Goal: Check status: Check status

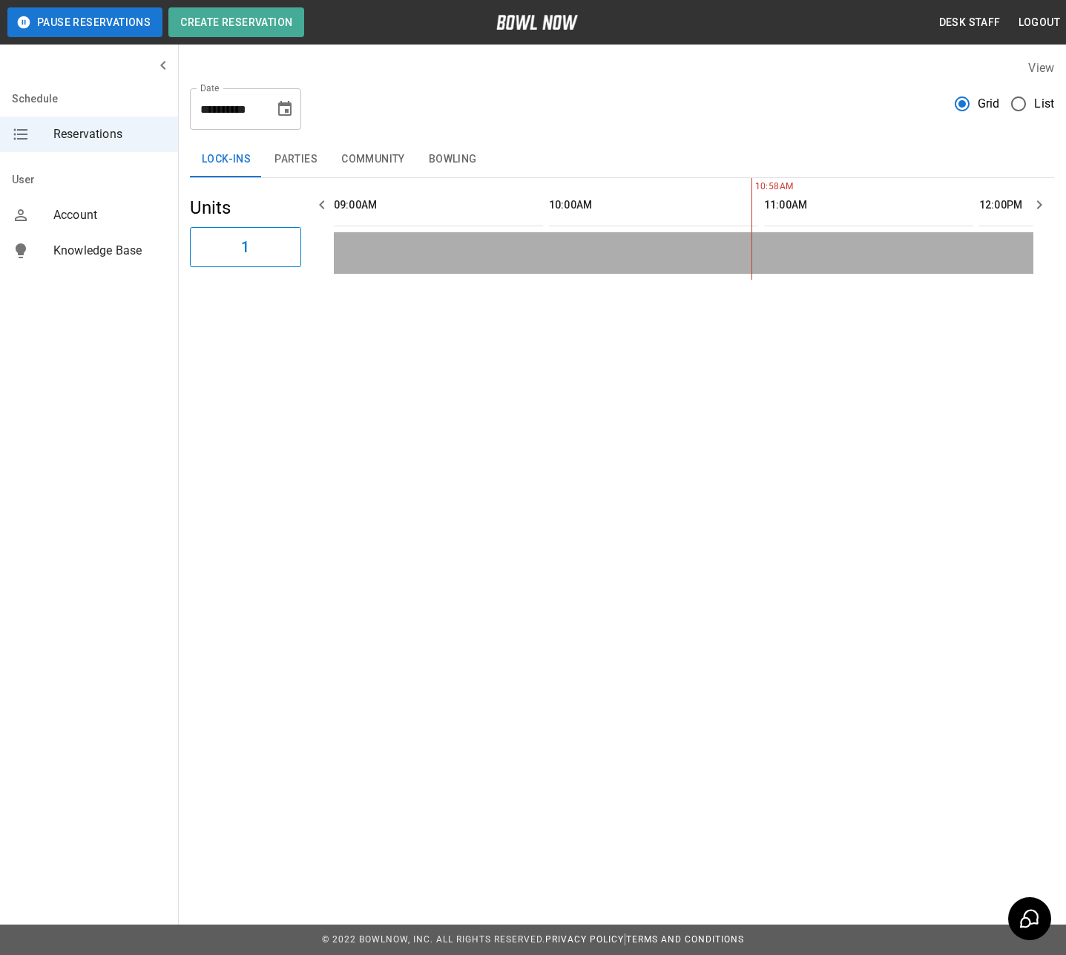
scroll to position [0, 214]
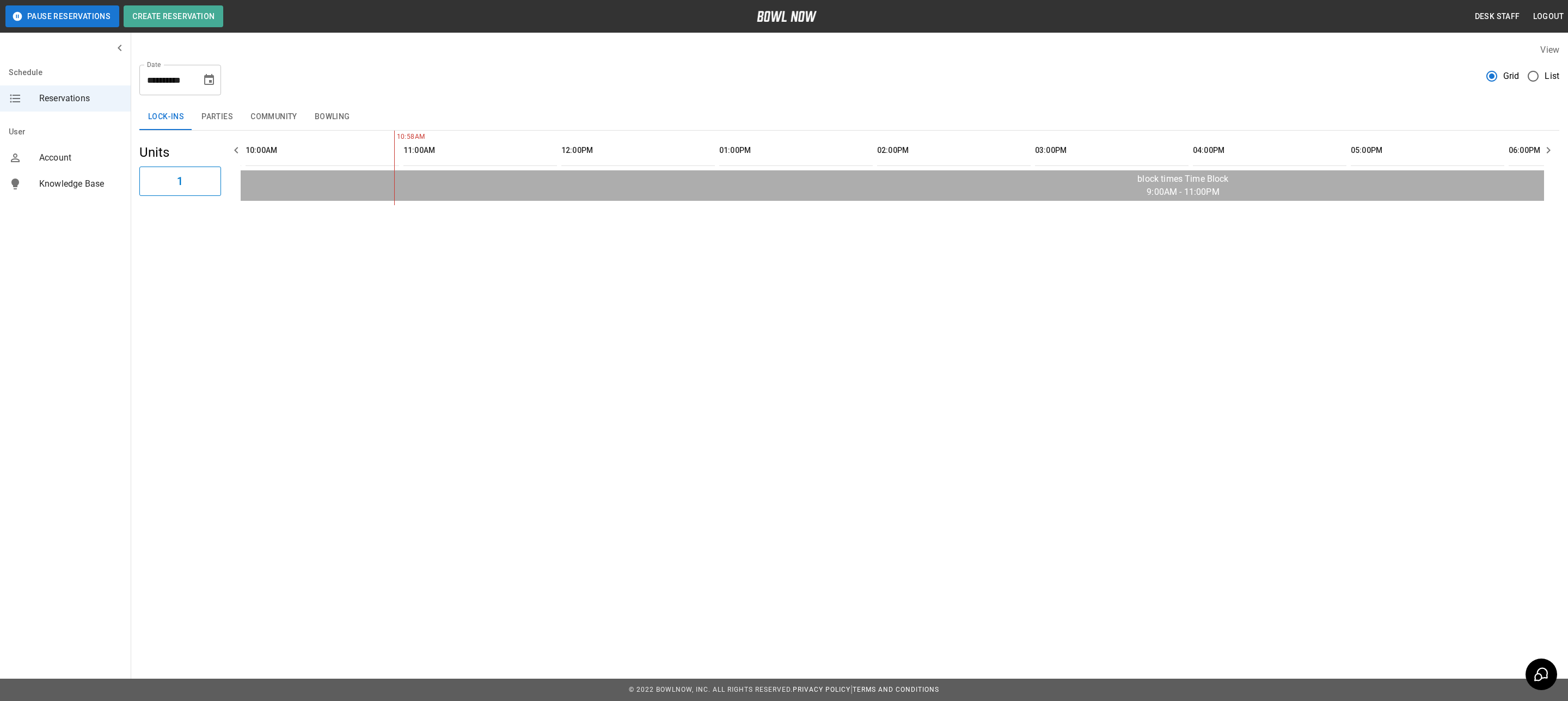
click at [211, 79] on icon "Choose date, selected date is Oct 5, 2025" at bounding box center [209, 80] width 13 height 13
click at [100, 178] on button "5" at bounding box center [101, 178] width 20 height 20
click at [538, 87] on div "**********" at bounding box center [849, 75] width 1420 height 39
click at [211, 116] on button "Parties" at bounding box center [217, 117] width 49 height 26
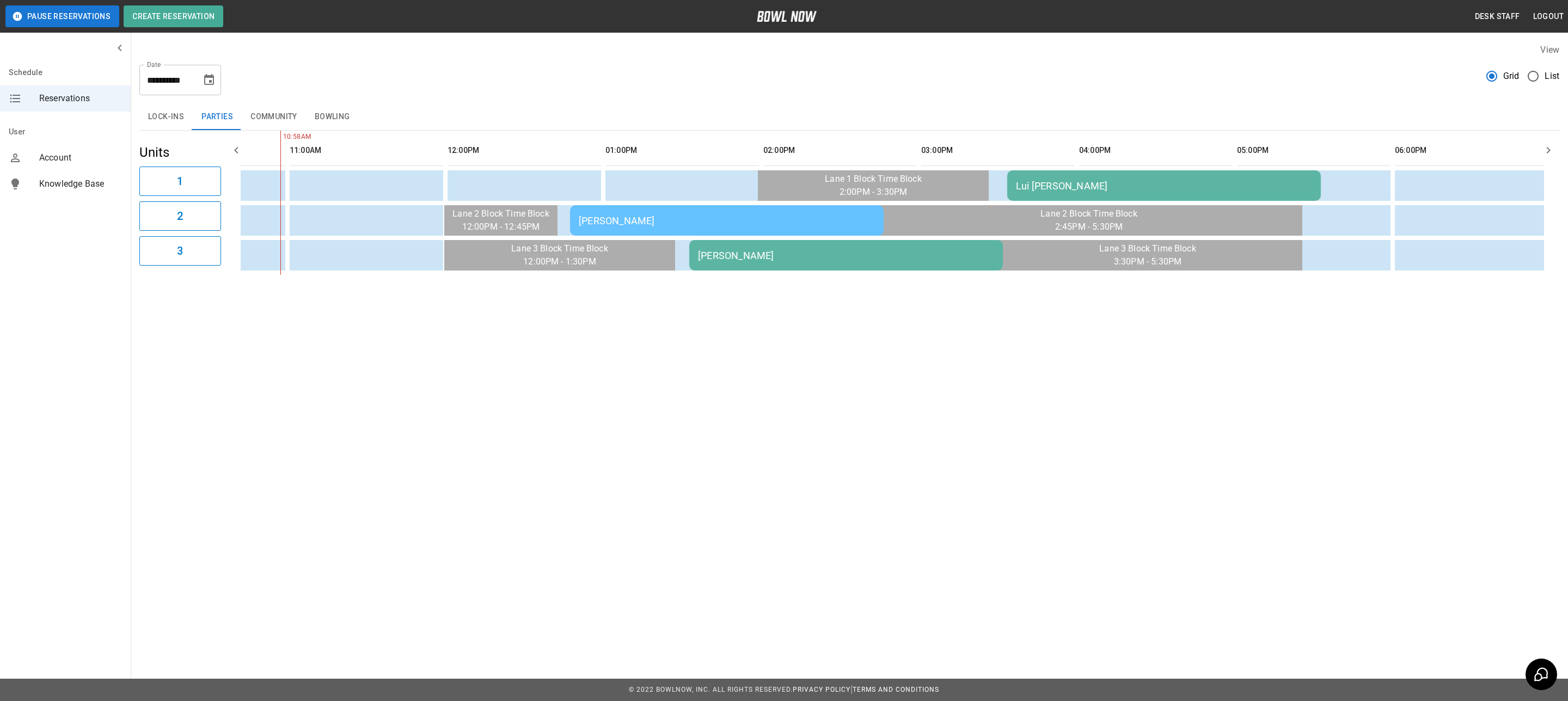
scroll to position [0, 309]
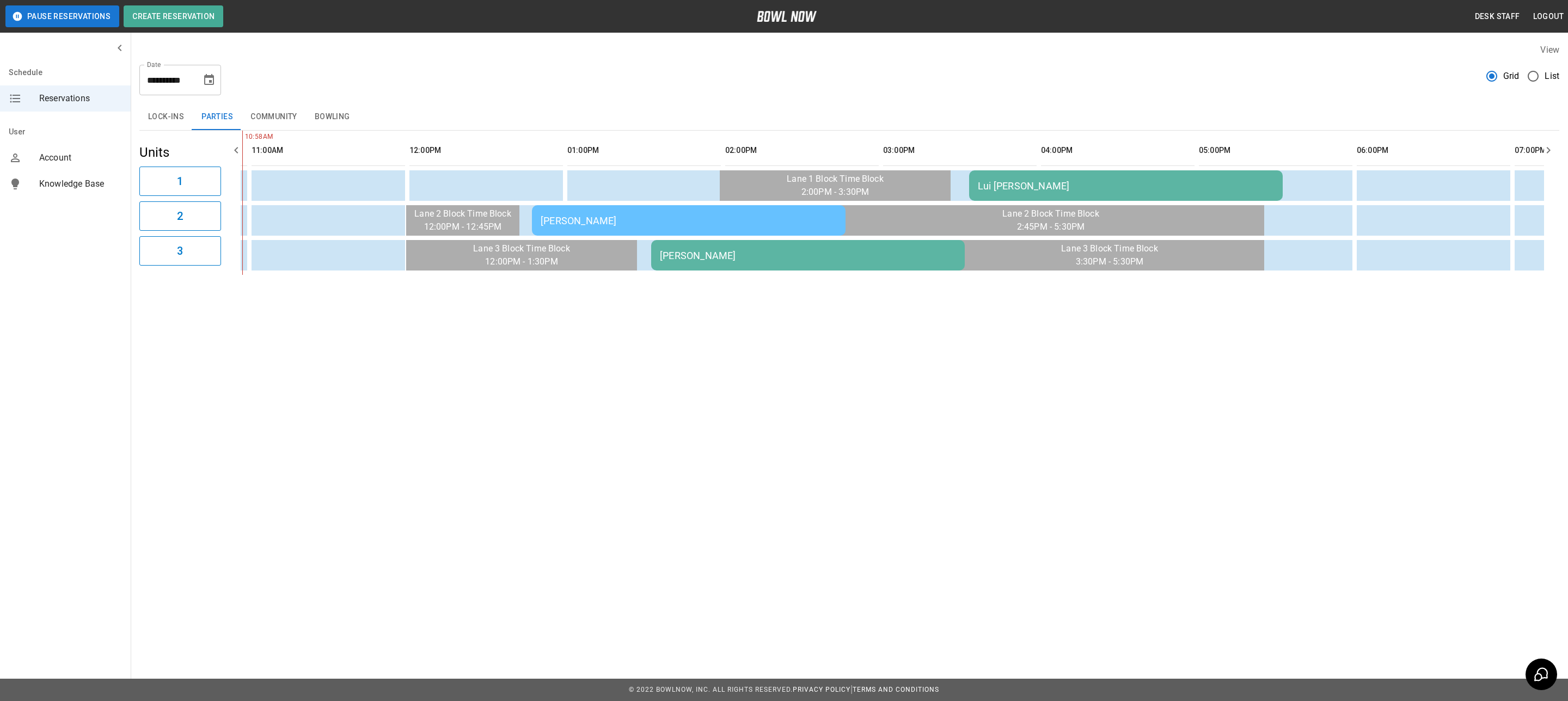
click at [629, 227] on td "[PERSON_NAME]" at bounding box center [689, 221] width 313 height 31
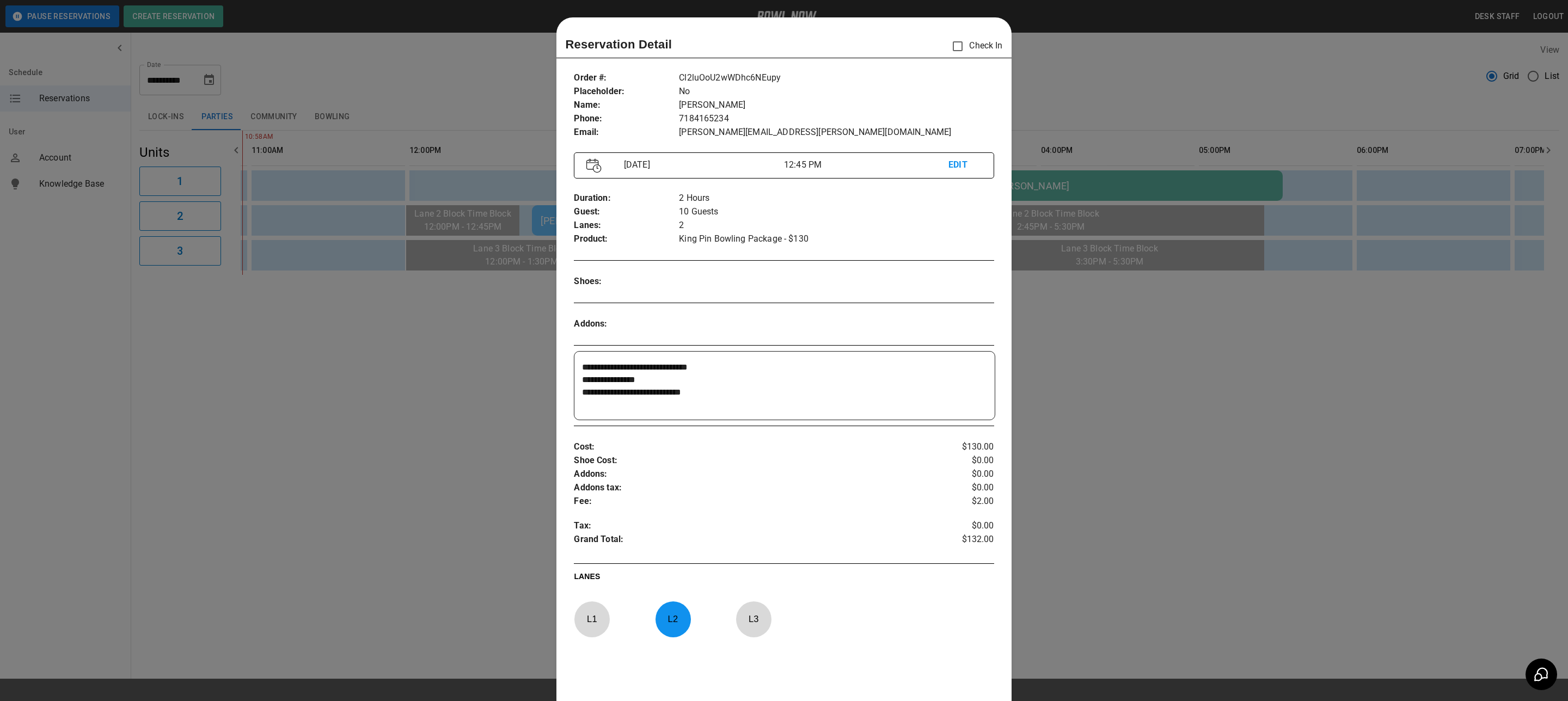
scroll to position [17, 0]
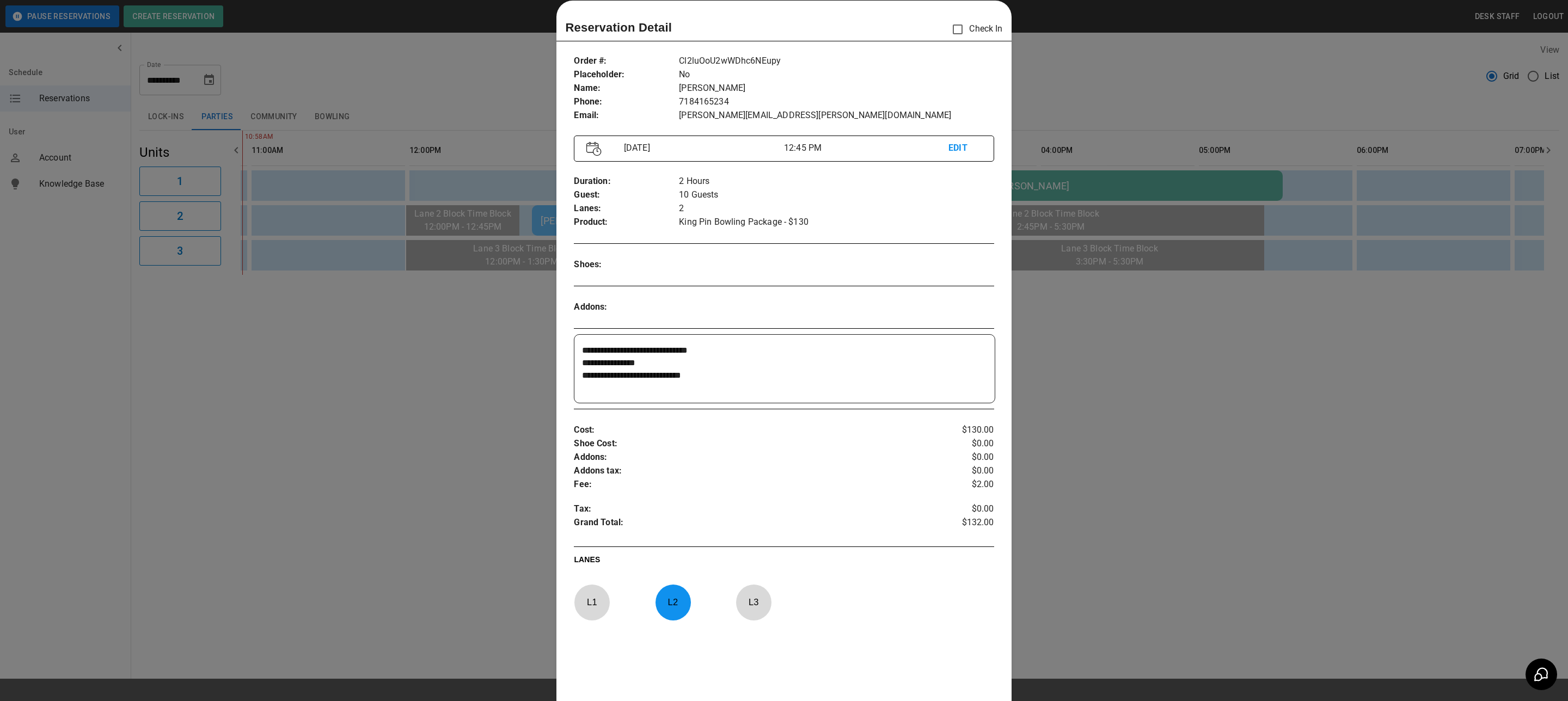
click at [450, 346] on div at bounding box center [784, 350] width 1568 height 701
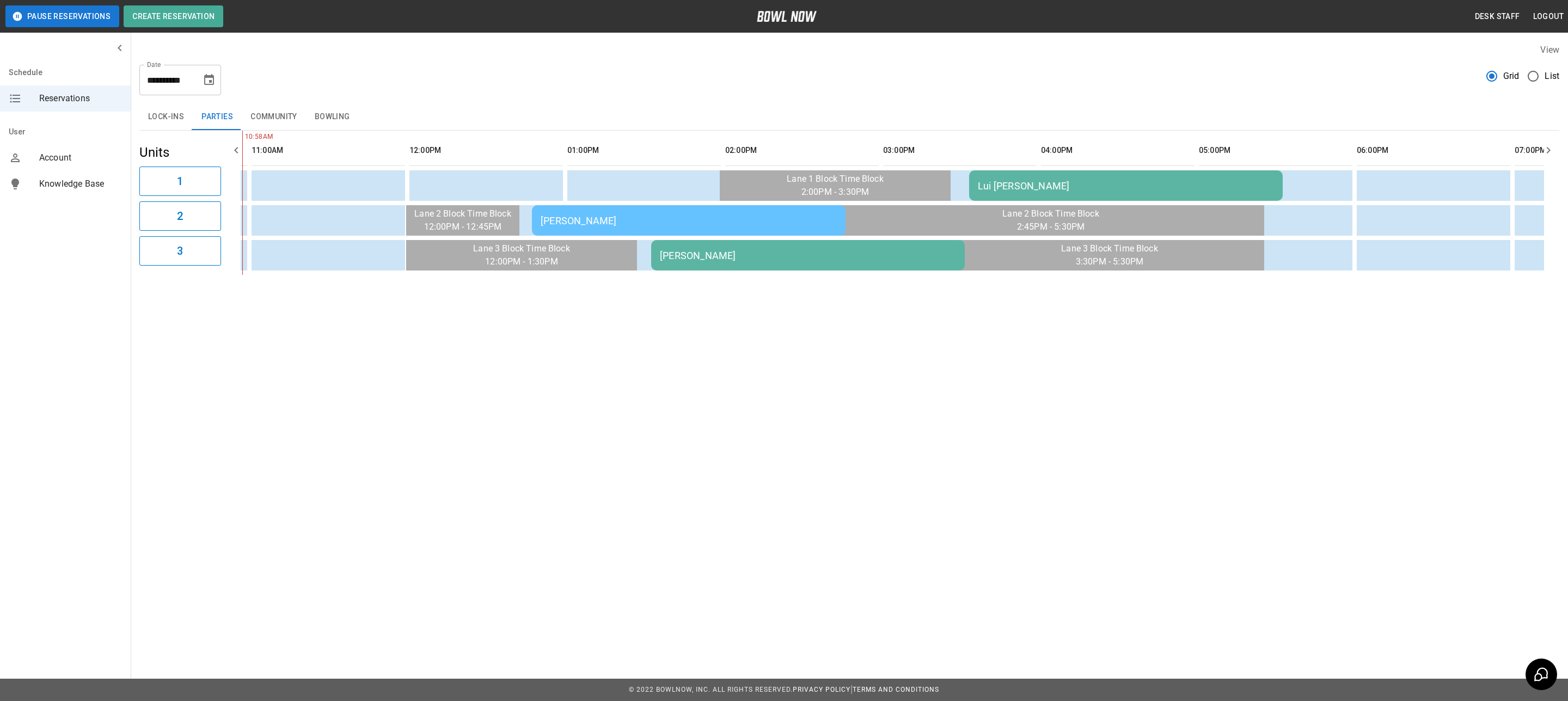
click at [629, 222] on div "[PERSON_NAME]" at bounding box center [688, 221] width 296 height 12
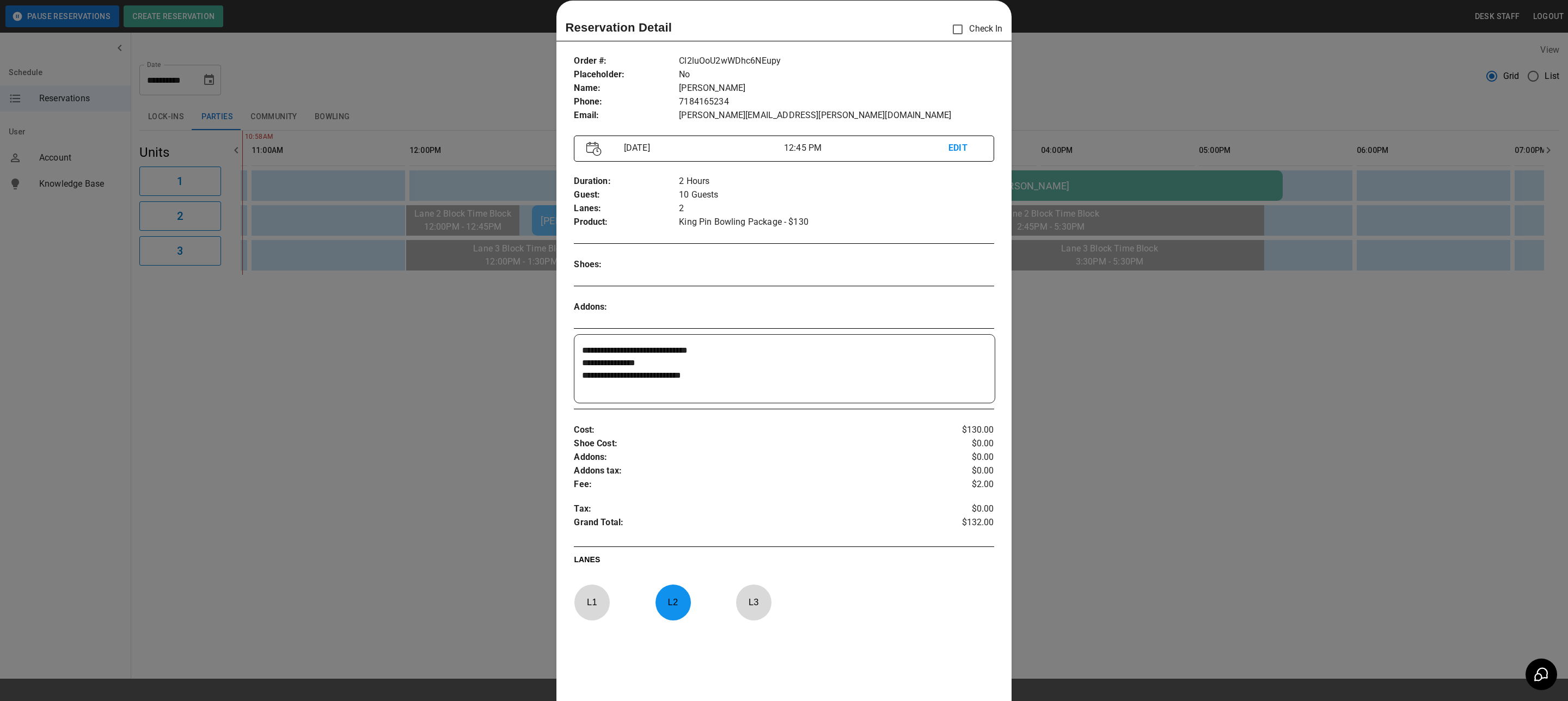
click at [512, 300] on div at bounding box center [784, 350] width 1568 height 701
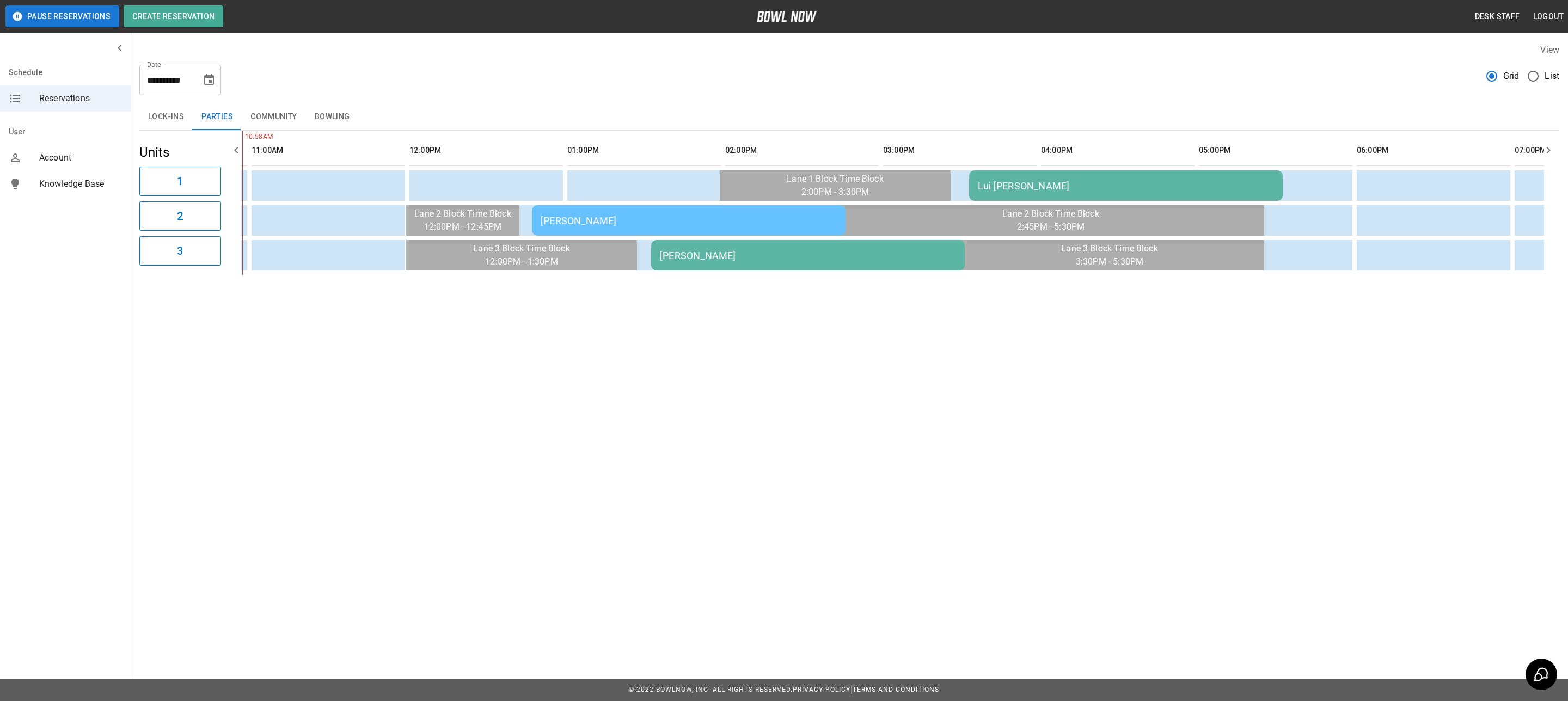
click at [708, 245] on td "[PERSON_NAME]" at bounding box center [807, 255] width 313 height 31
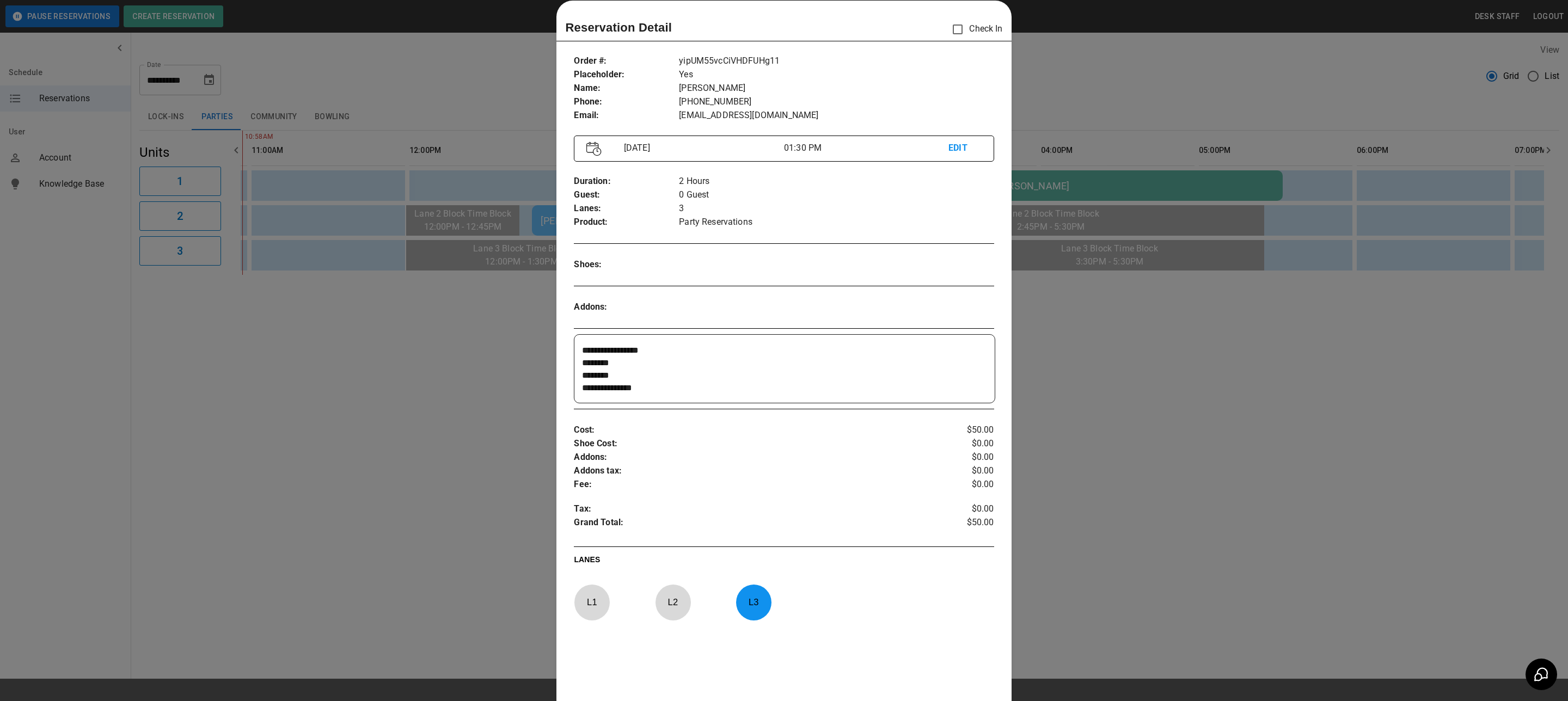
scroll to position [37, 0]
click at [505, 380] on div at bounding box center [784, 350] width 1568 height 701
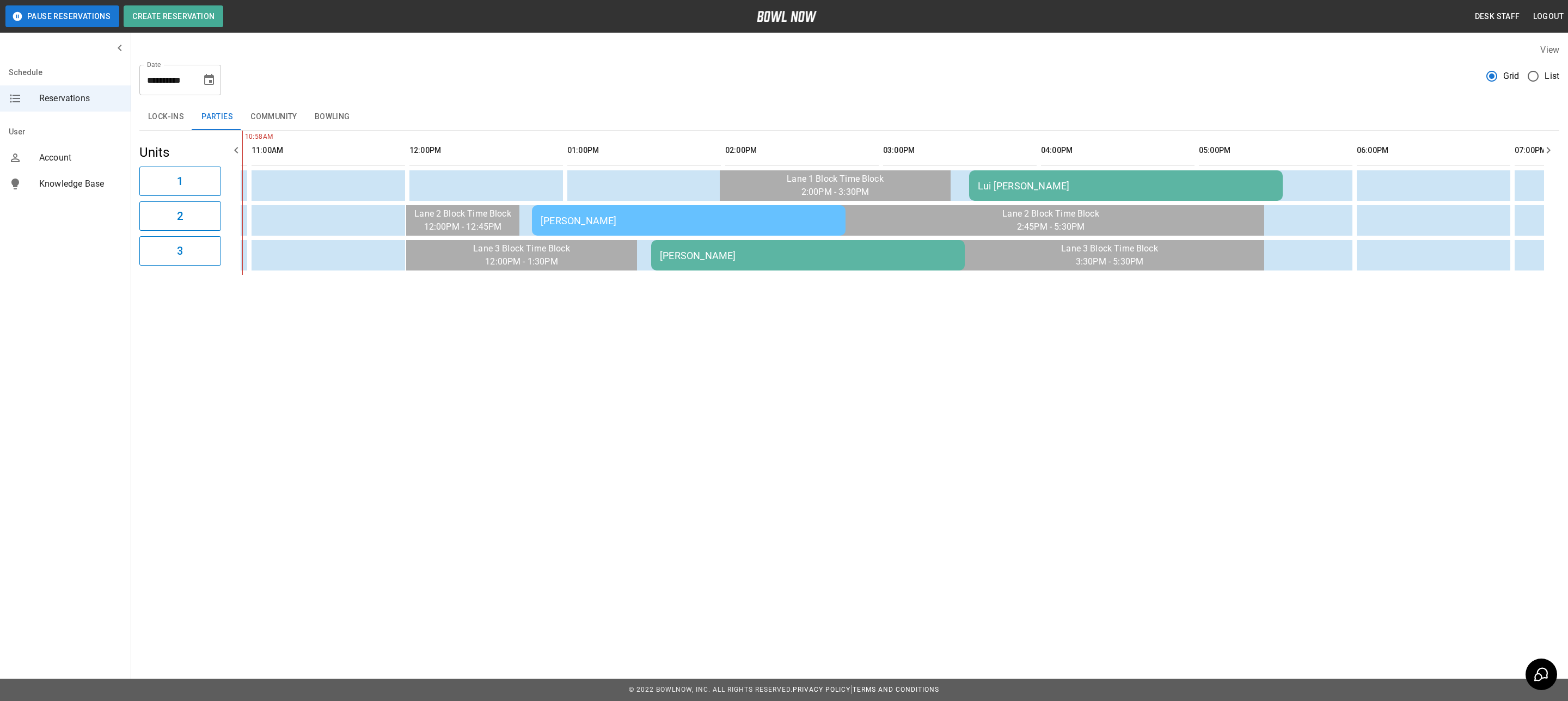
click at [782, 181] on div "Lui [PERSON_NAME]" at bounding box center [1125, 186] width 296 height 12
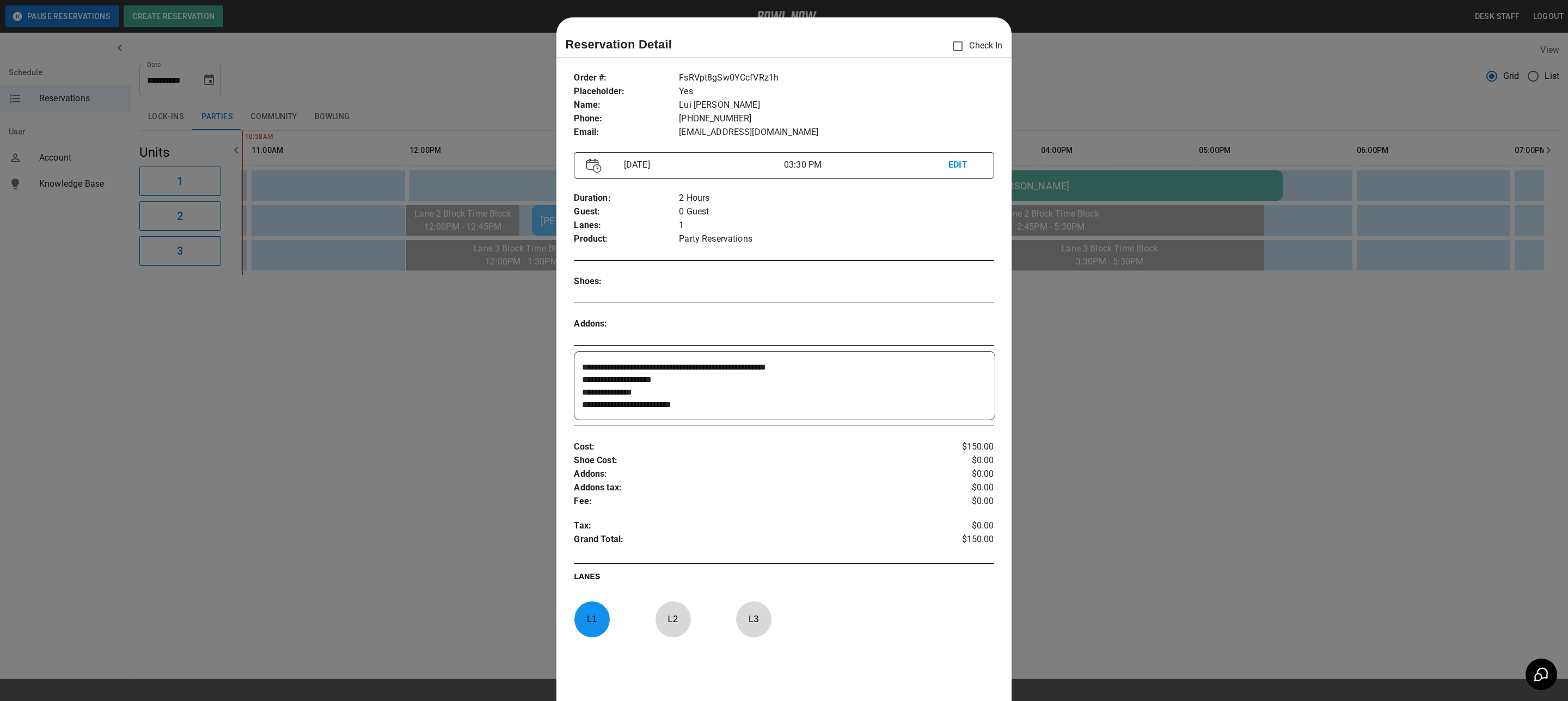
scroll to position [17, 0]
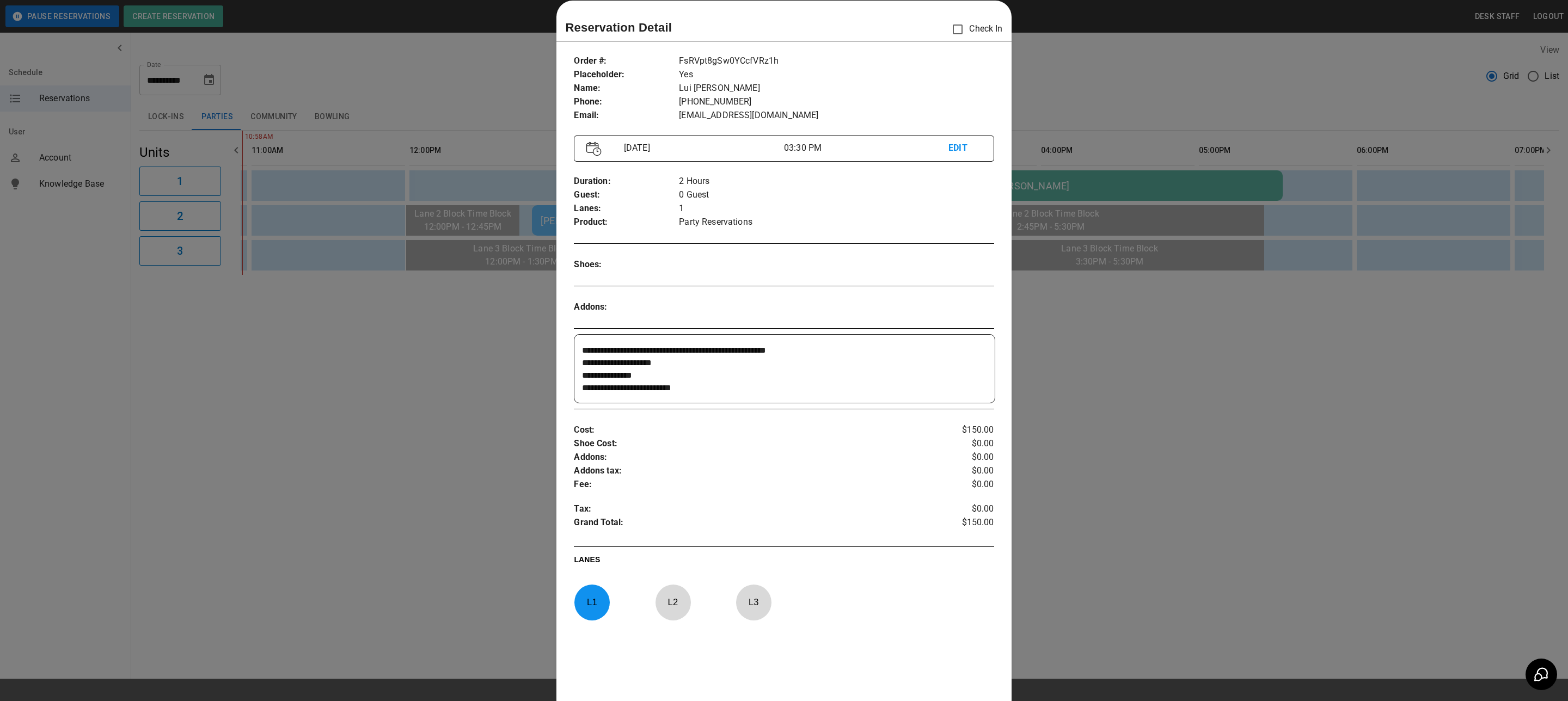
click at [479, 329] on div at bounding box center [784, 350] width 1568 height 701
